Goal: Navigation & Orientation: Find specific page/section

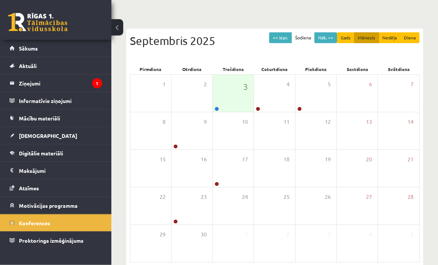
scroll to position [54, 0]
click at [276, 119] on div at bounding box center [276, 116] width 10 height 7
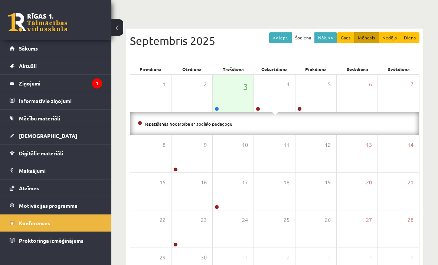
click at [258, 126] on li "Iepazīšanās nodarbība ar sociālo pedagogu" at bounding box center [275, 124] width 274 height 8
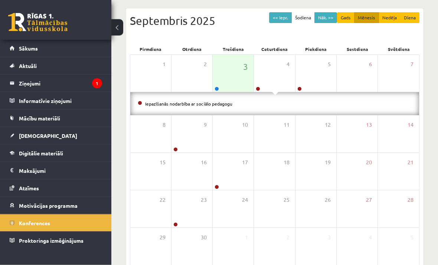
scroll to position [89, 0]
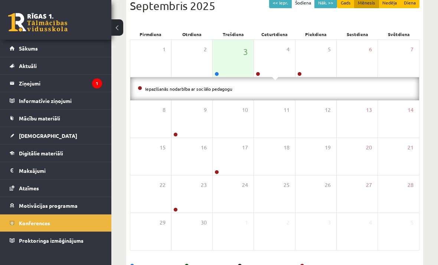
click at [273, 89] on li "Iepazīšanās nodarbība ar sociālo pedagogu" at bounding box center [275, 89] width 274 height 8
click at [281, 90] on li "Iepazīšanās nodarbība ar sociālo pedagogu" at bounding box center [275, 89] width 274 height 8
click at [315, 79] on icon at bounding box center [317, 81] width 4 height 4
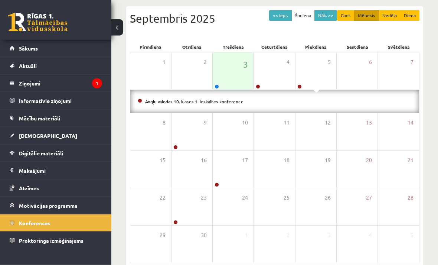
scroll to position [76, 0]
click at [277, 94] on icon at bounding box center [276, 94] width 4 height 4
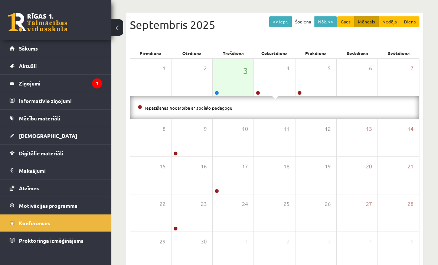
scroll to position [53, 0]
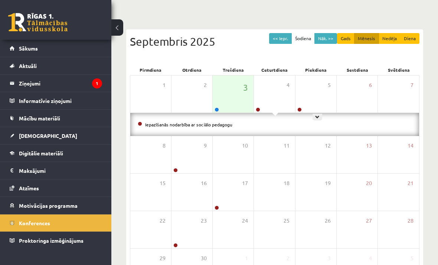
click at [315, 116] on icon at bounding box center [317, 117] width 4 height 4
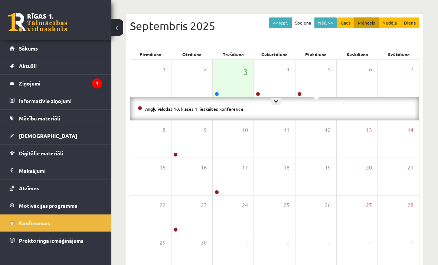
scroll to position [89, 0]
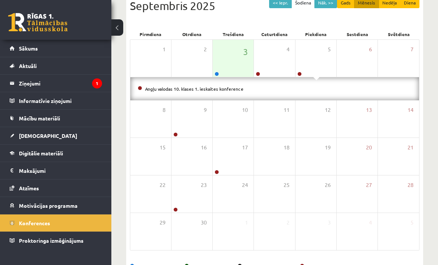
click at [44, 211] on link "Motivācijas programma" at bounding box center [56, 205] width 92 height 17
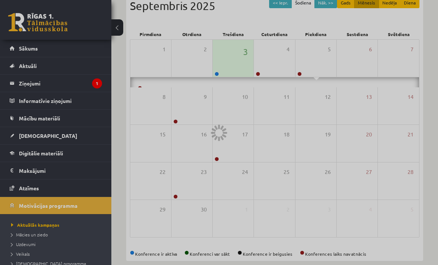
scroll to position [66, 0]
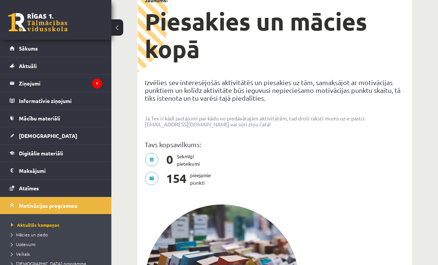
click at [25, 49] on span "Sākums" at bounding box center [28, 48] width 19 height 7
